Goal: Find specific page/section: Find specific page/section

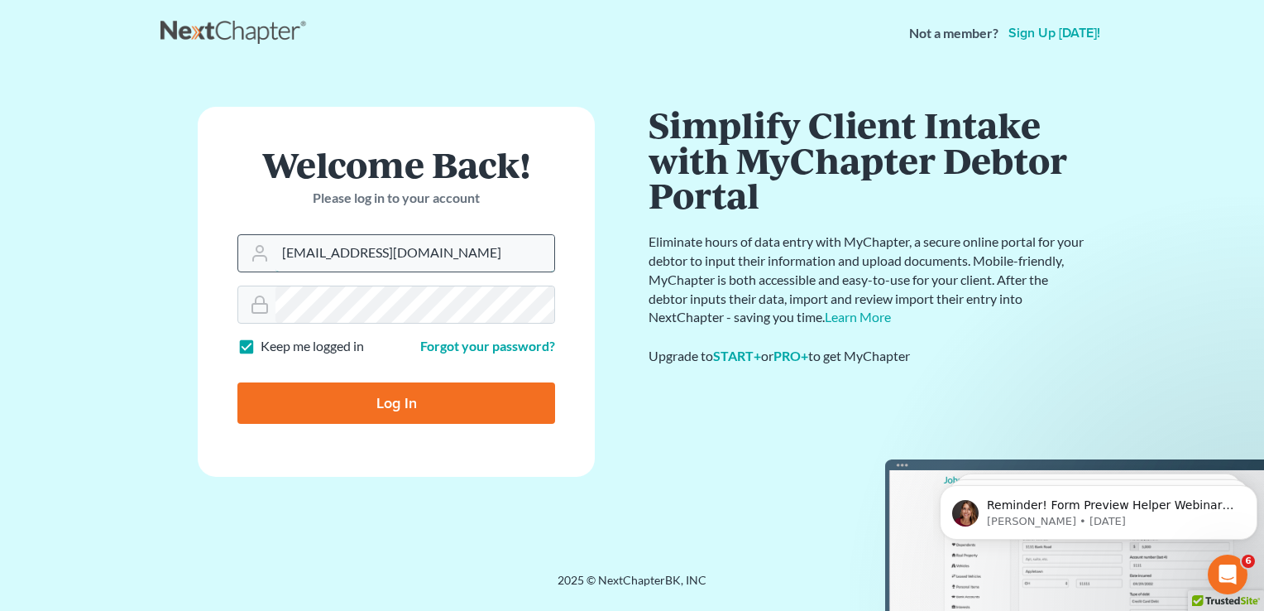
click at [405, 247] on input "[EMAIL_ADDRESS][DOMAIN_NAME]" at bounding box center [415, 253] width 279 height 36
type input "[EMAIL_ADDRESS][DOMAIN_NAME]"
click at [400, 408] on input "Log In" at bounding box center [397, 402] width 318 height 41
type input "Thinking..."
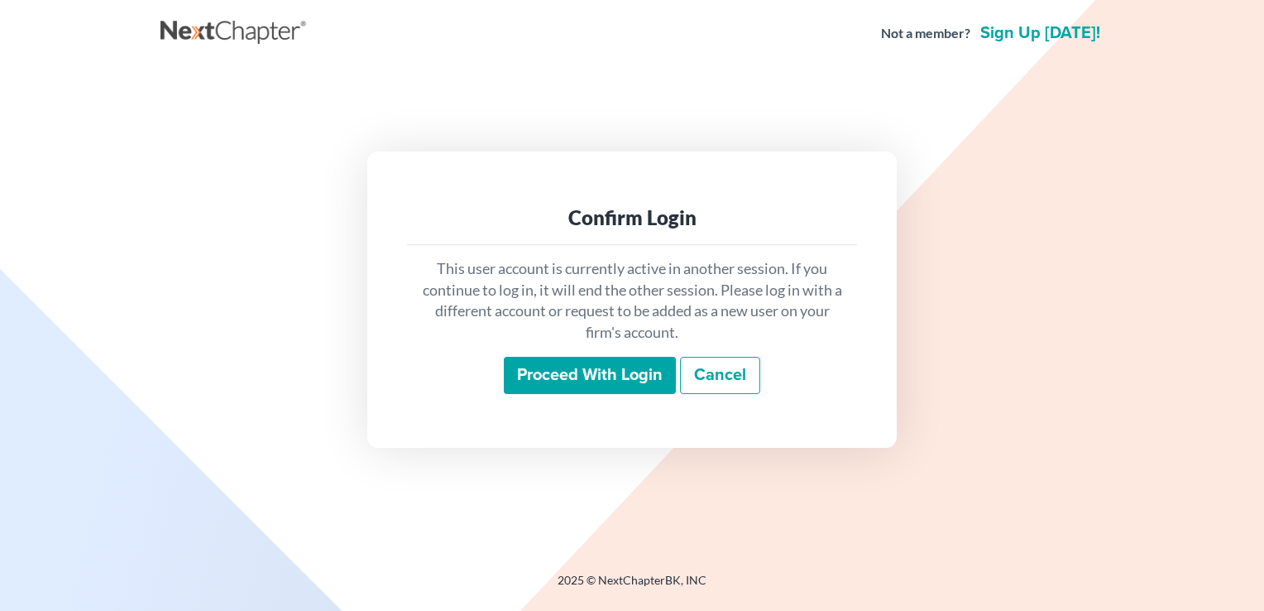
click at [622, 372] on input "Proceed with login" at bounding box center [590, 376] width 172 height 38
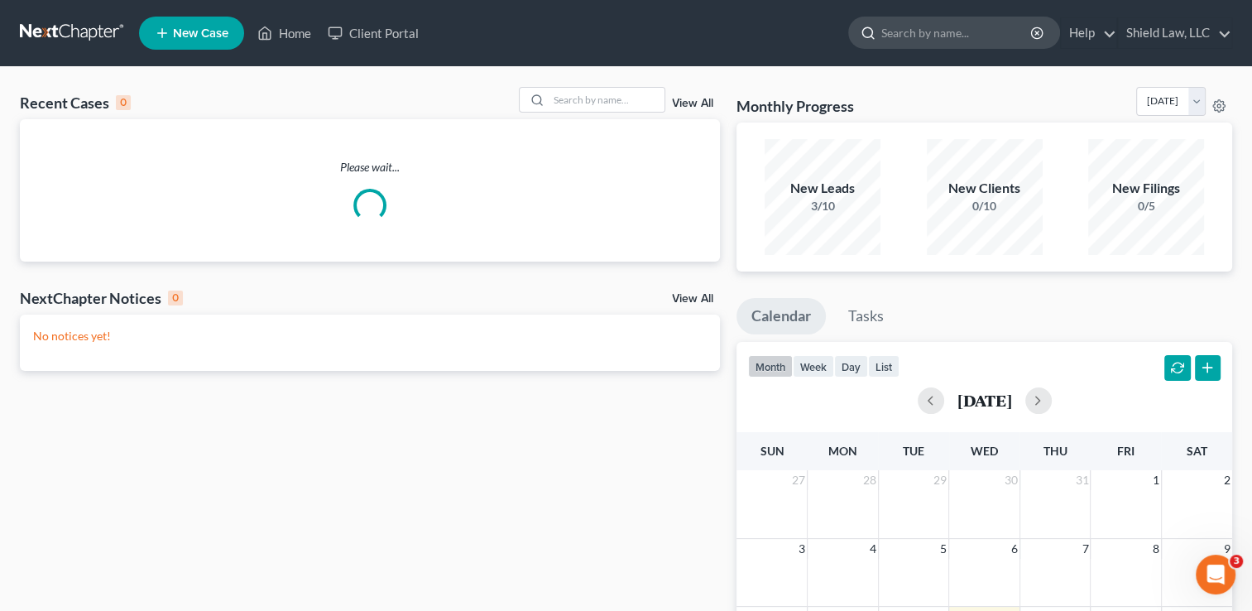
click at [974, 41] on input "search" at bounding box center [956, 32] width 151 height 31
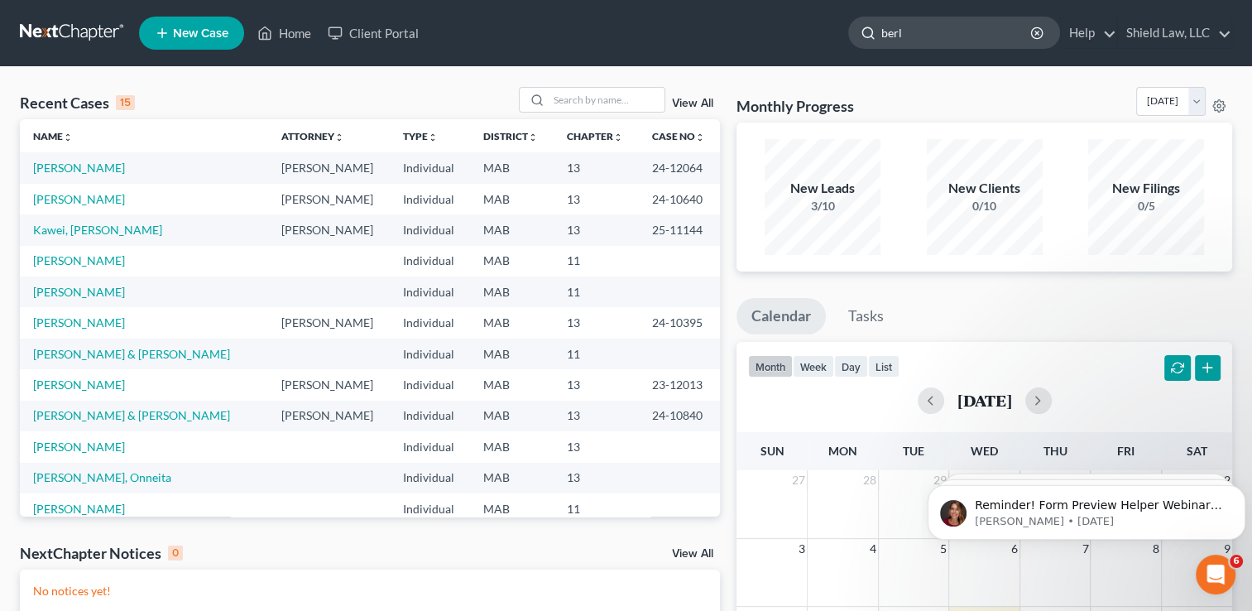
type input "[PERSON_NAME]"
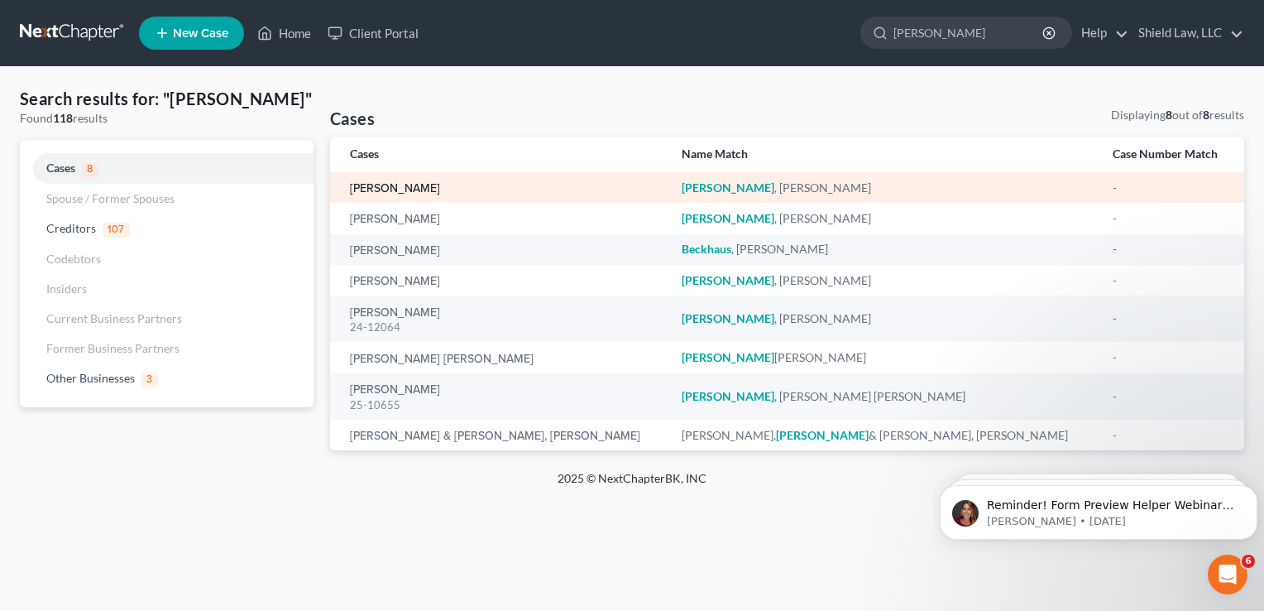
click at [396, 187] on link "Berlo, Joseph" at bounding box center [395, 189] width 90 height 12
